Goal: Find specific page/section: Find specific page/section

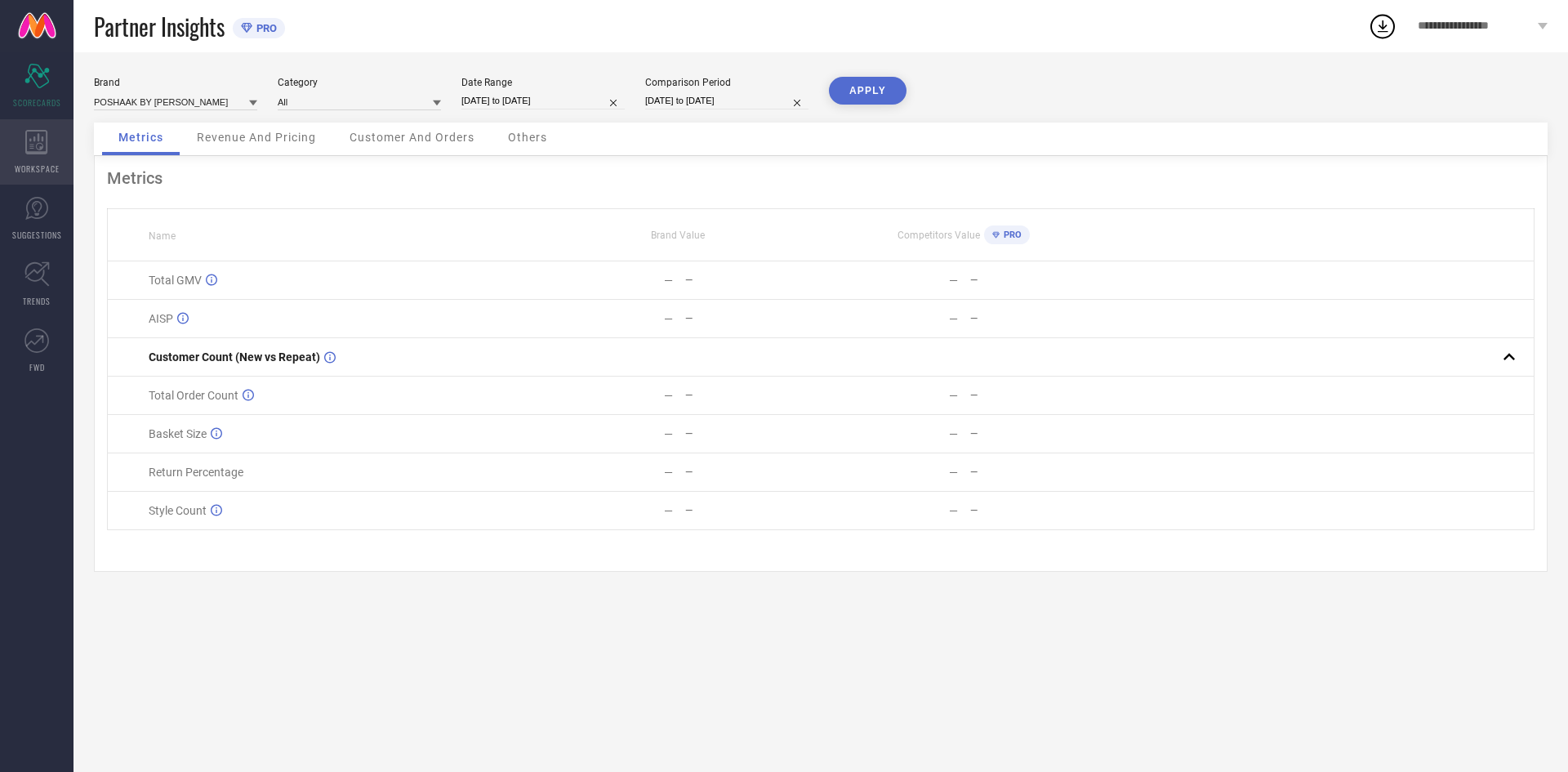
click at [38, 138] on icon at bounding box center [36, 142] width 22 height 25
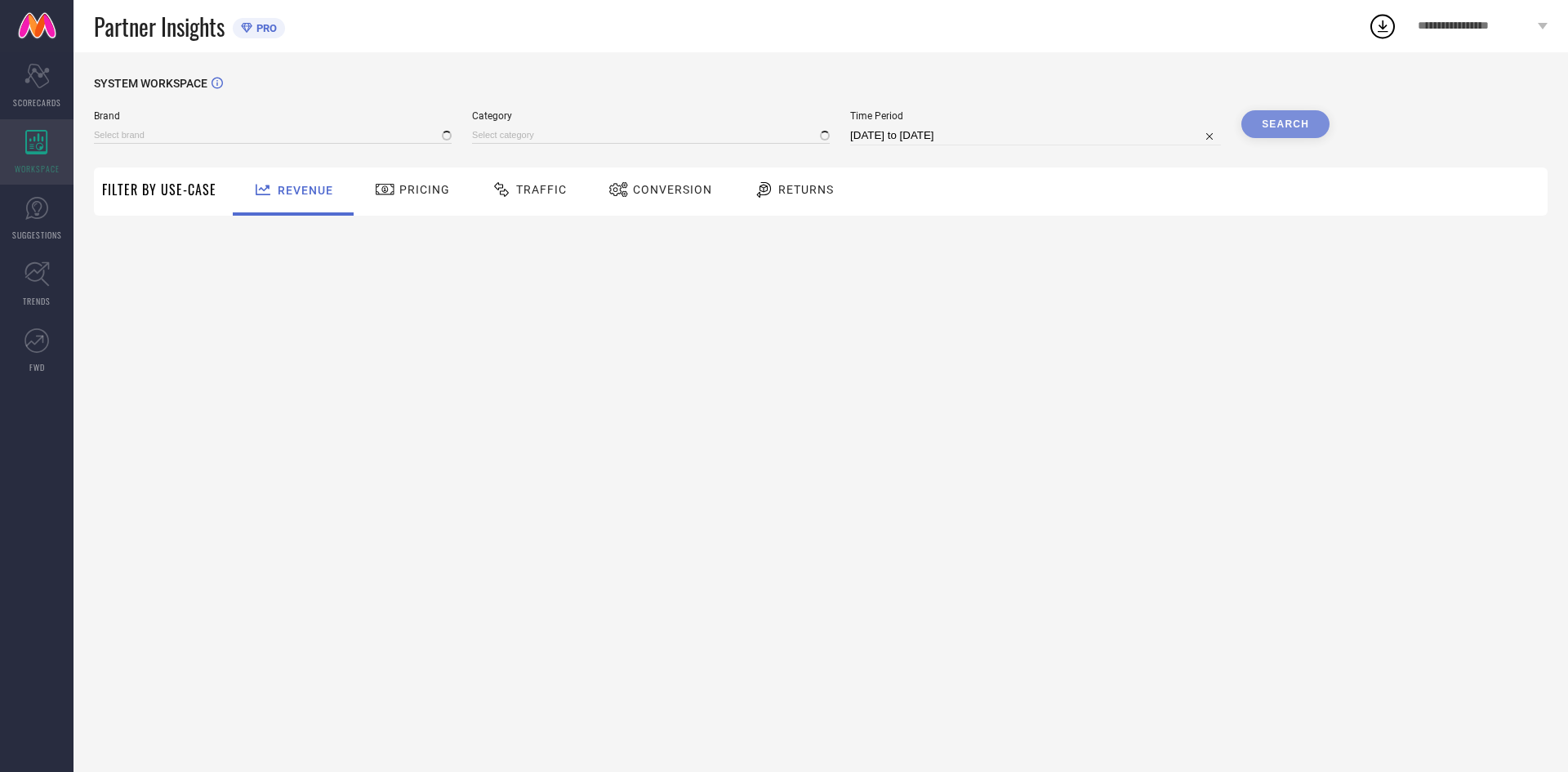
type input "POSHAAK BY [PERSON_NAME]"
type input "All"
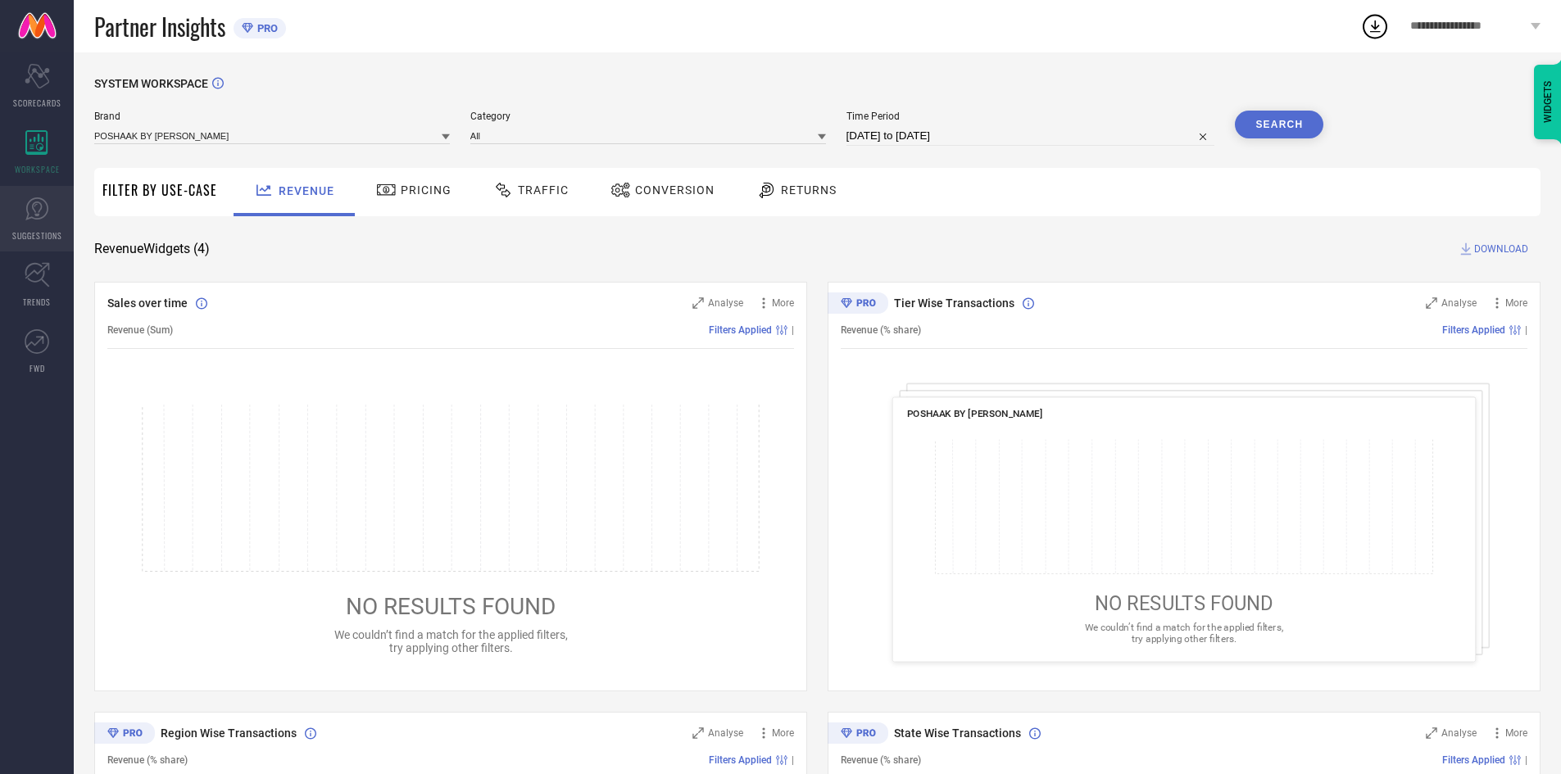
click at [41, 212] on icon at bounding box center [37, 209] width 25 height 25
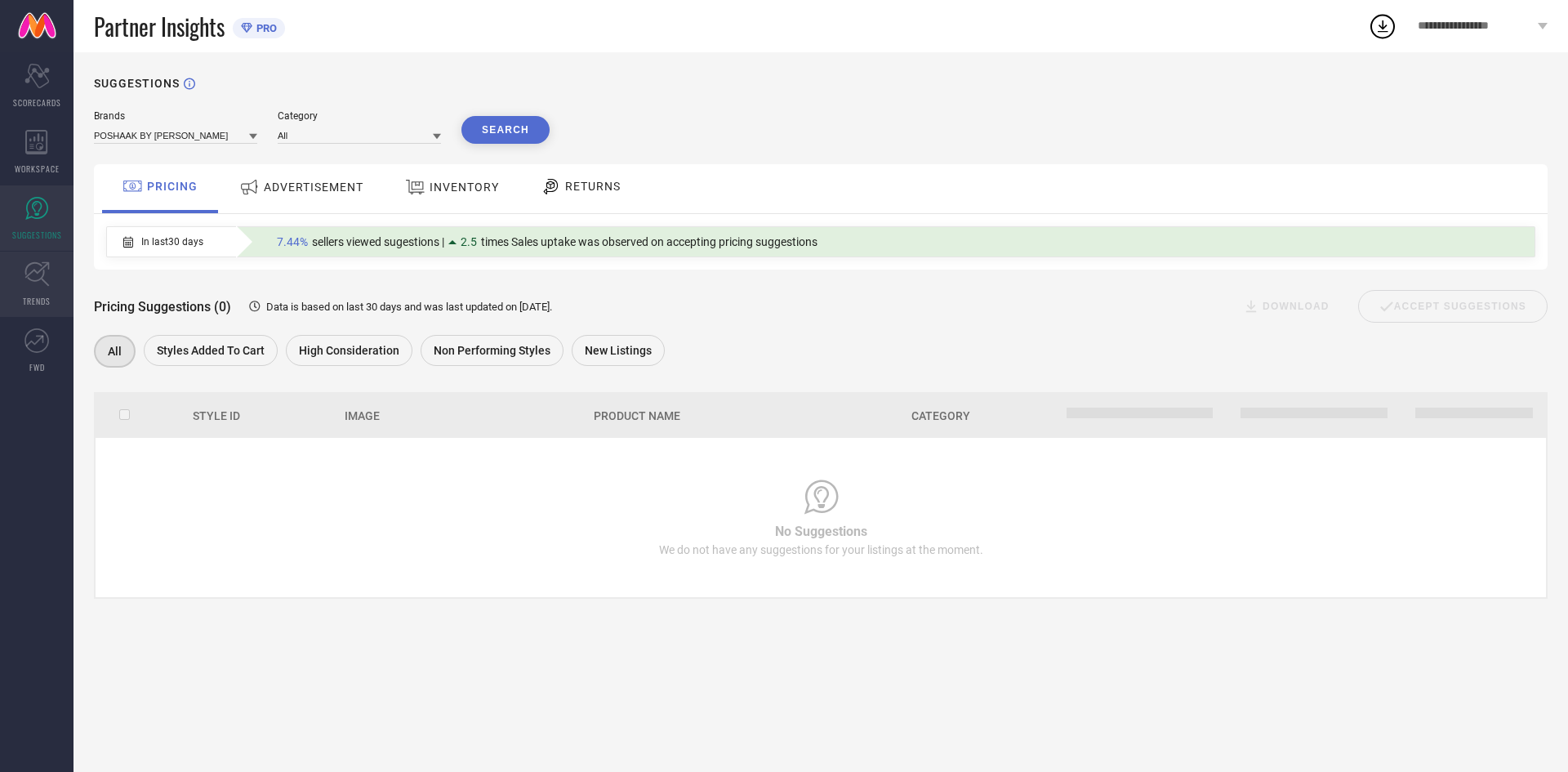
click at [33, 296] on span "TRENDS" at bounding box center [37, 301] width 28 height 12
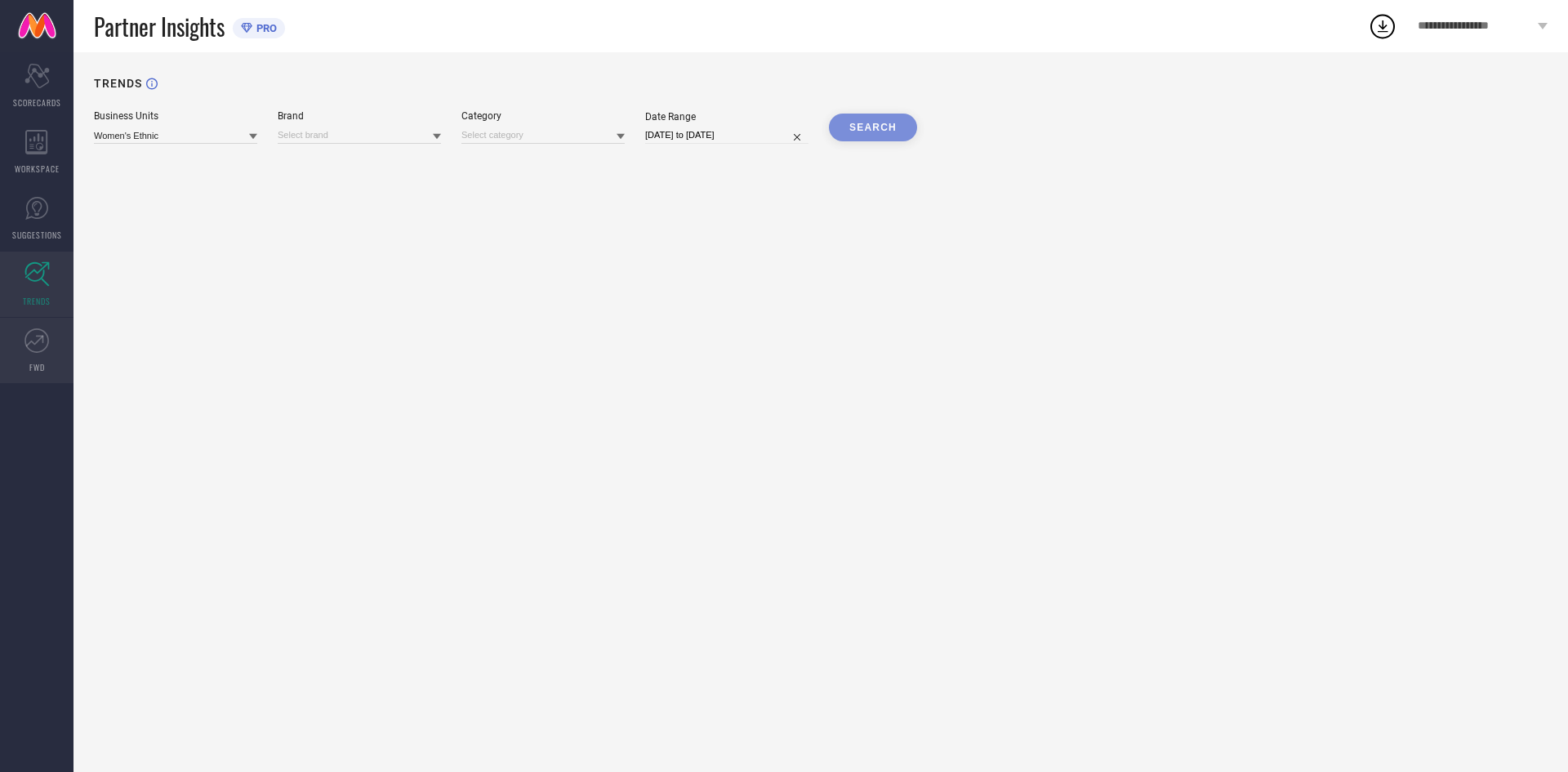
click at [33, 352] on icon at bounding box center [37, 340] width 25 height 25
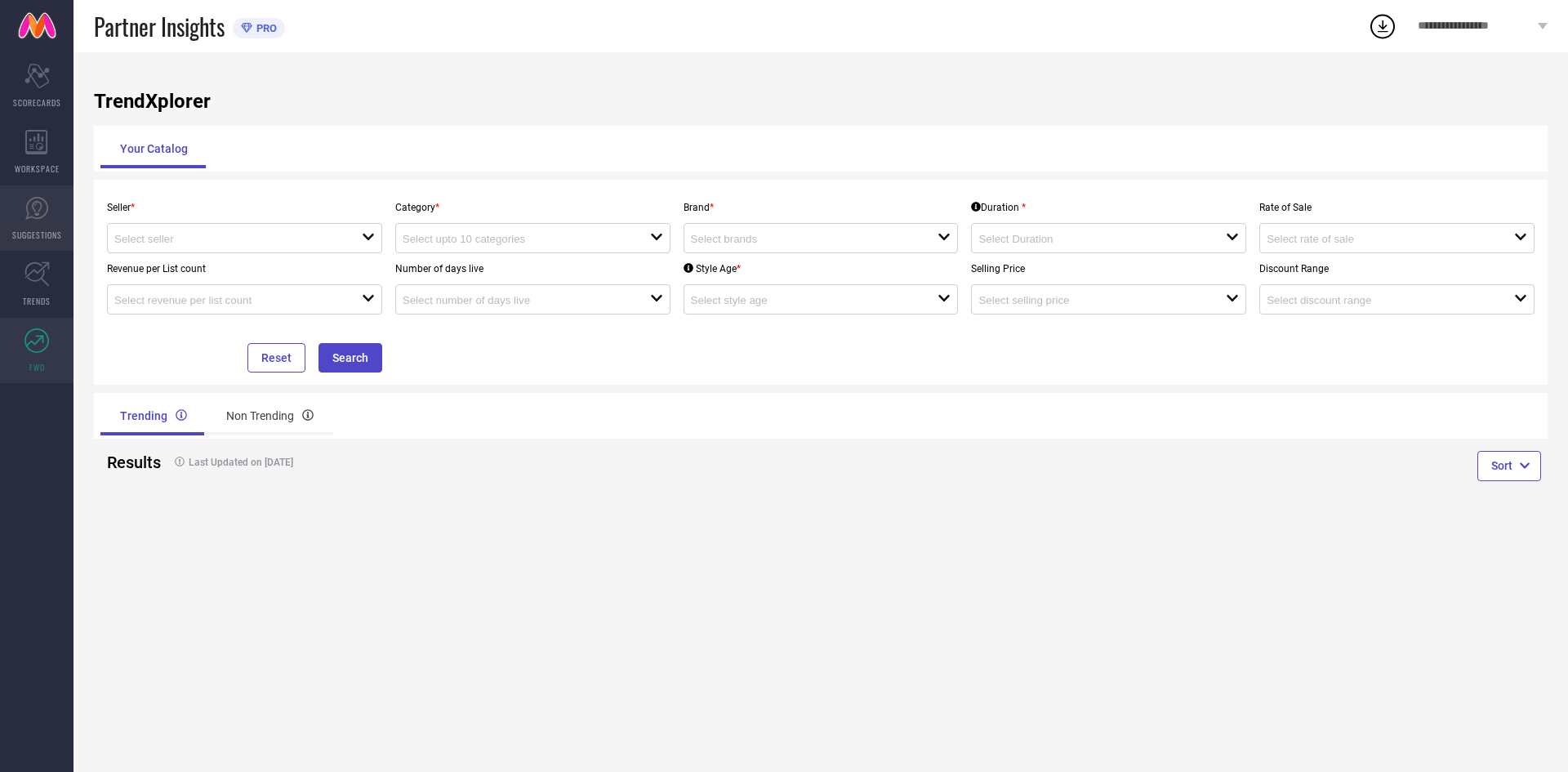
click at [40, 194] on link "SUGGESTIONS" at bounding box center [37, 218] width 74 height 66
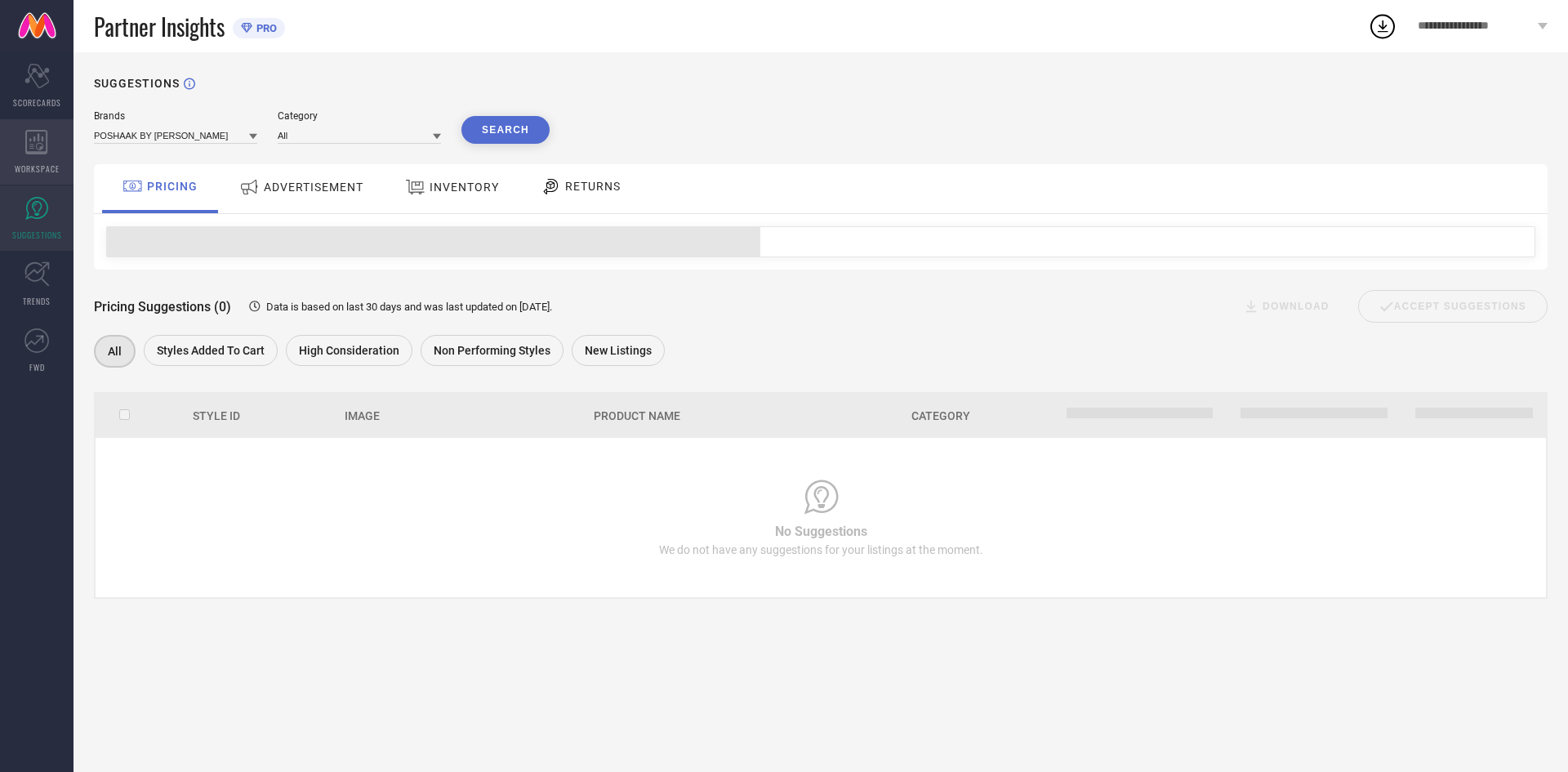
click at [37, 153] on icon at bounding box center [36, 142] width 22 height 25
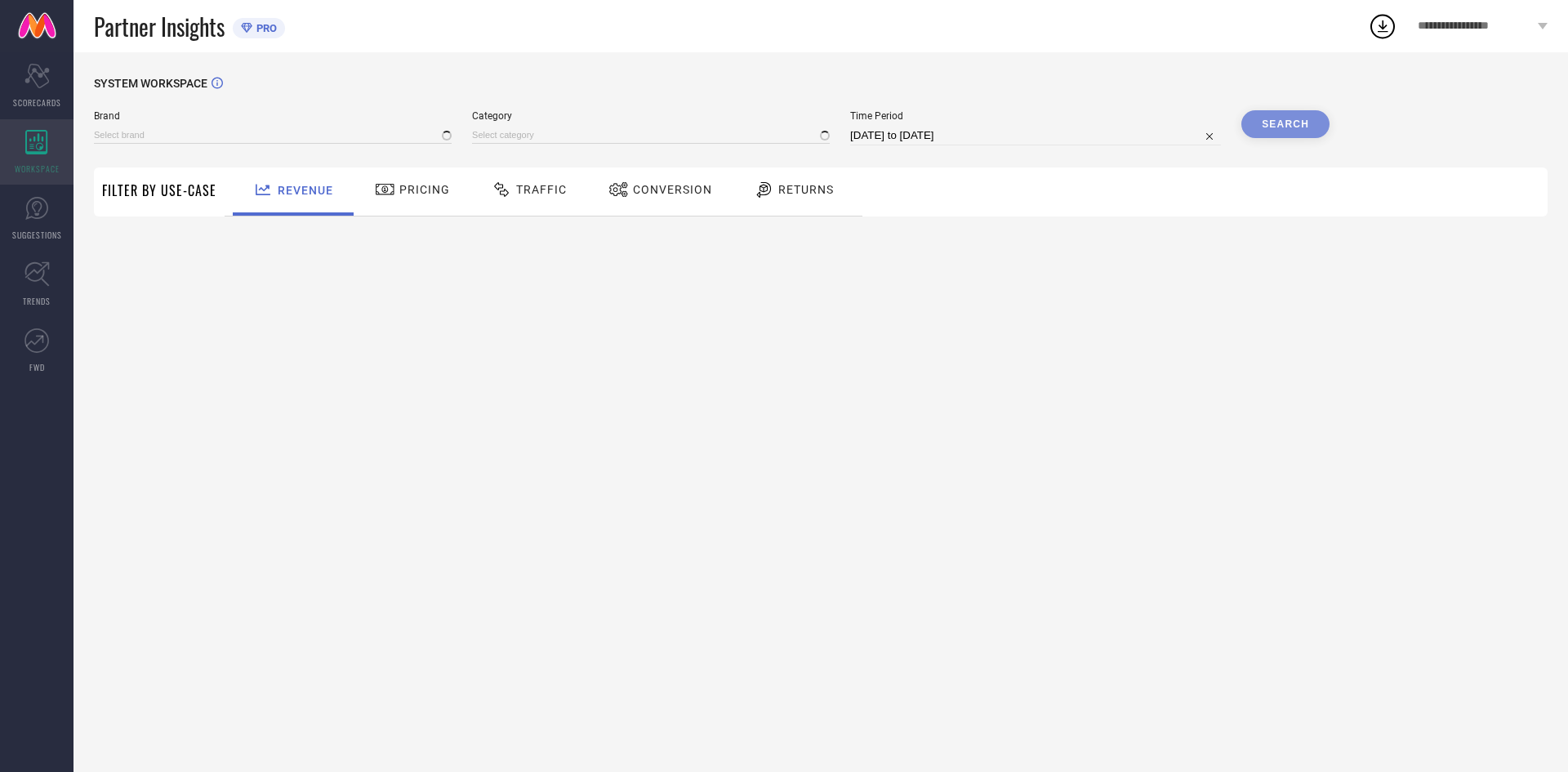
type input "POSHAAK BY [PERSON_NAME]"
type input "All"
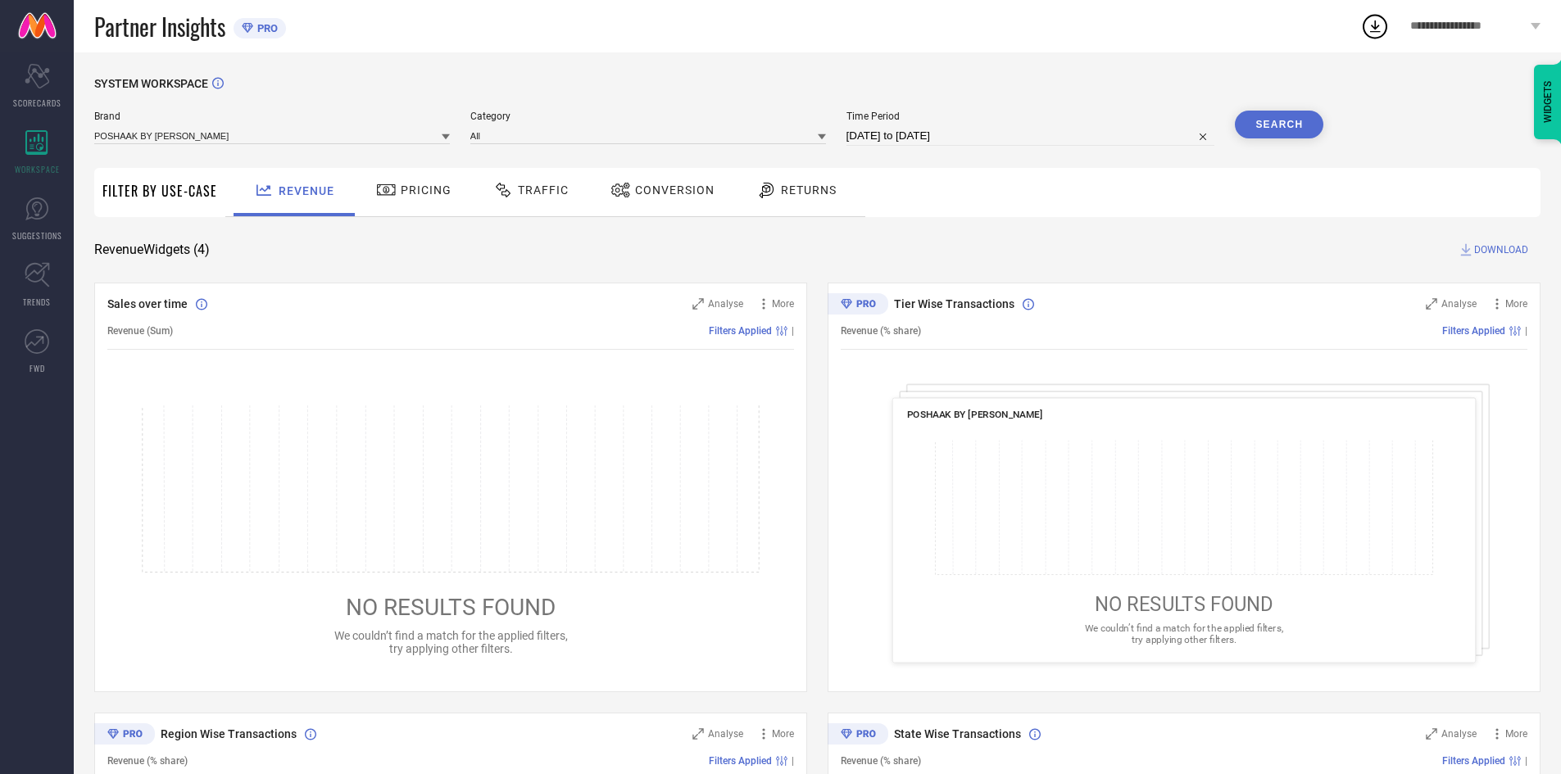
click at [39, 119] on ul "Scorecard SCORECARDS WORKSPACE SUGGESTIONS TRENDS FWD" at bounding box center [37, 218] width 74 height 331
click at [41, 71] on icon "Scorecard" at bounding box center [37, 76] width 25 height 25
